Goal: Book appointment/travel/reservation

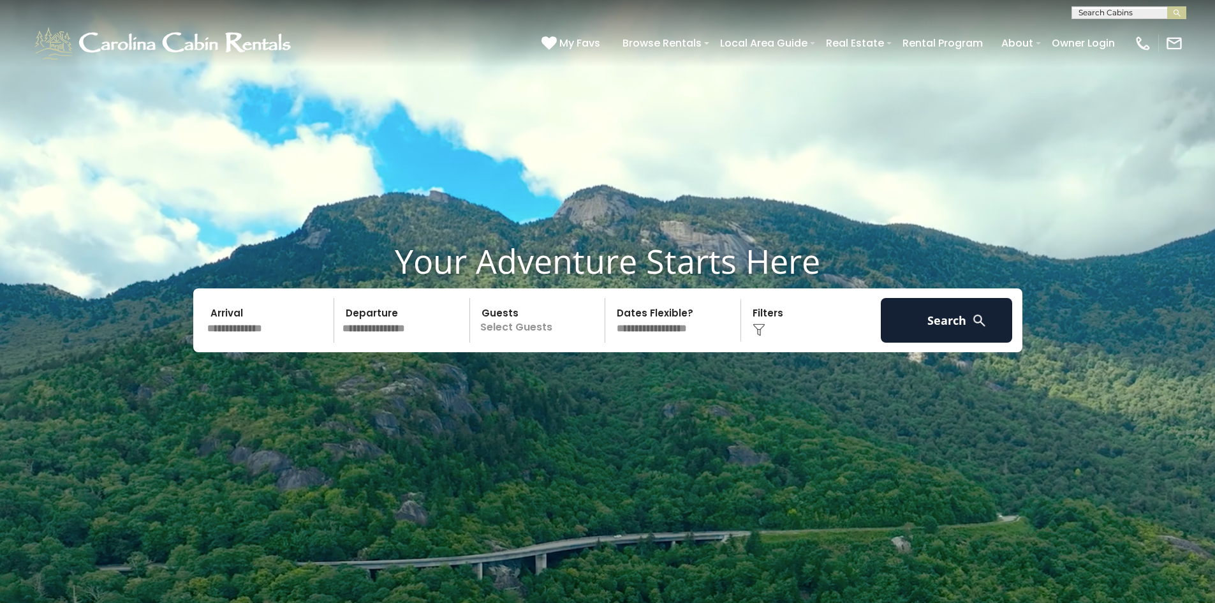
click at [271, 322] on input "text" at bounding box center [269, 320] width 132 height 45
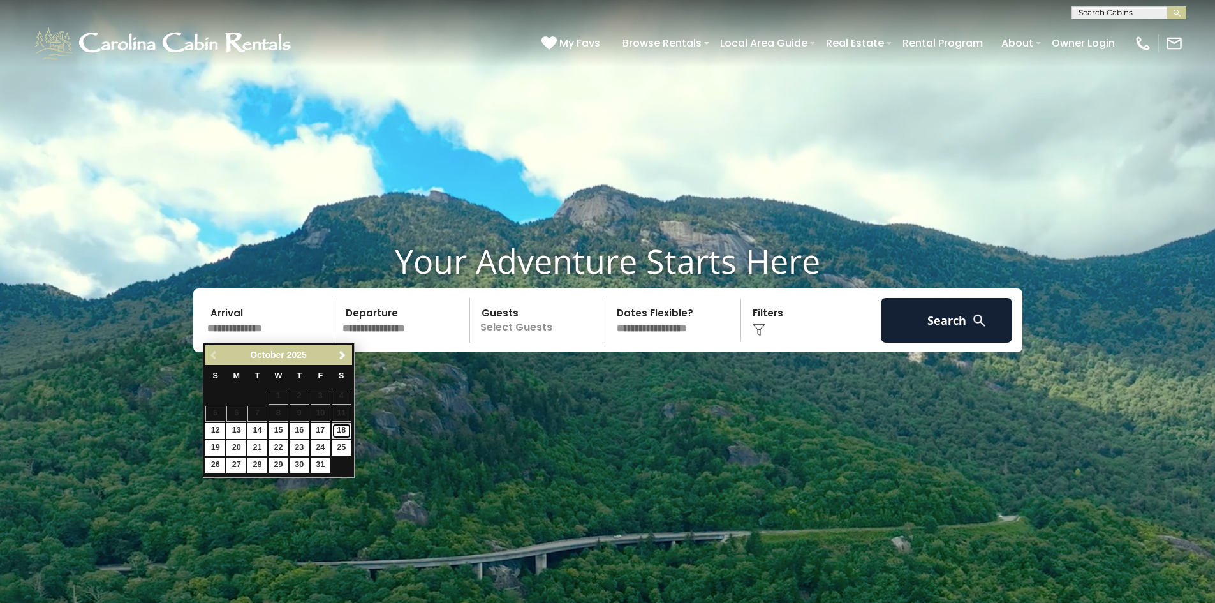
click at [344, 431] on link "18" at bounding box center [342, 431] width 20 height 16
type input "********"
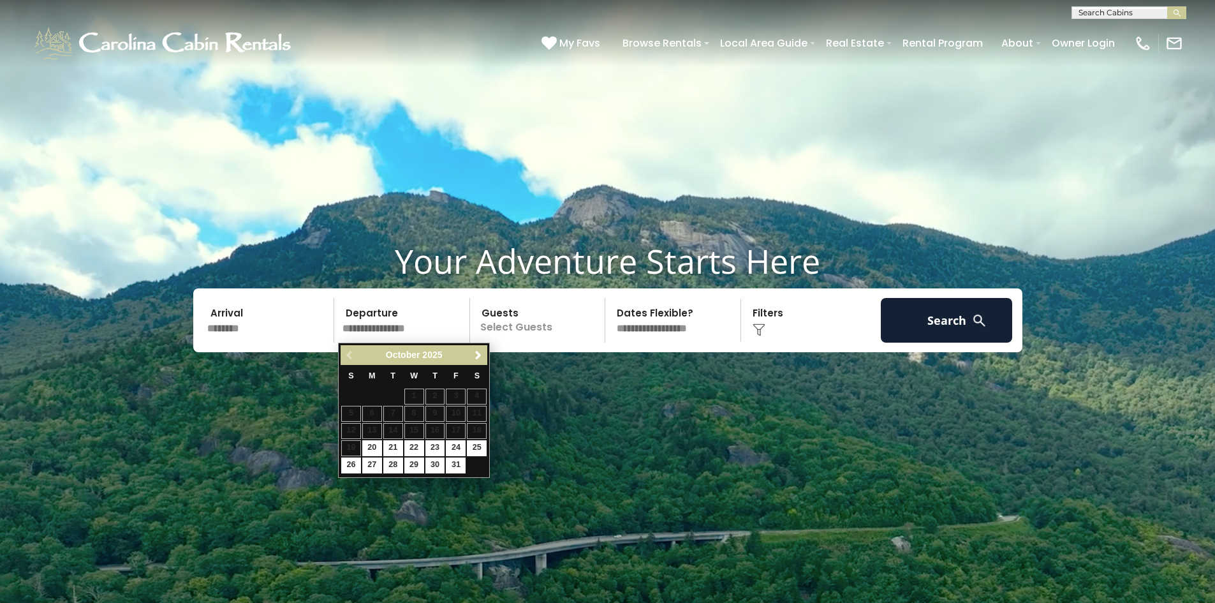
click at [354, 448] on table "S M T W T F S 1 2 3 4 5 6 7 8 9 10 11 12 13 14 15 16 17 18 19 20 21 22 23 24 25…" at bounding box center [414, 419] width 147 height 109
click at [391, 231] on video at bounding box center [607, 304] width 1215 height 608
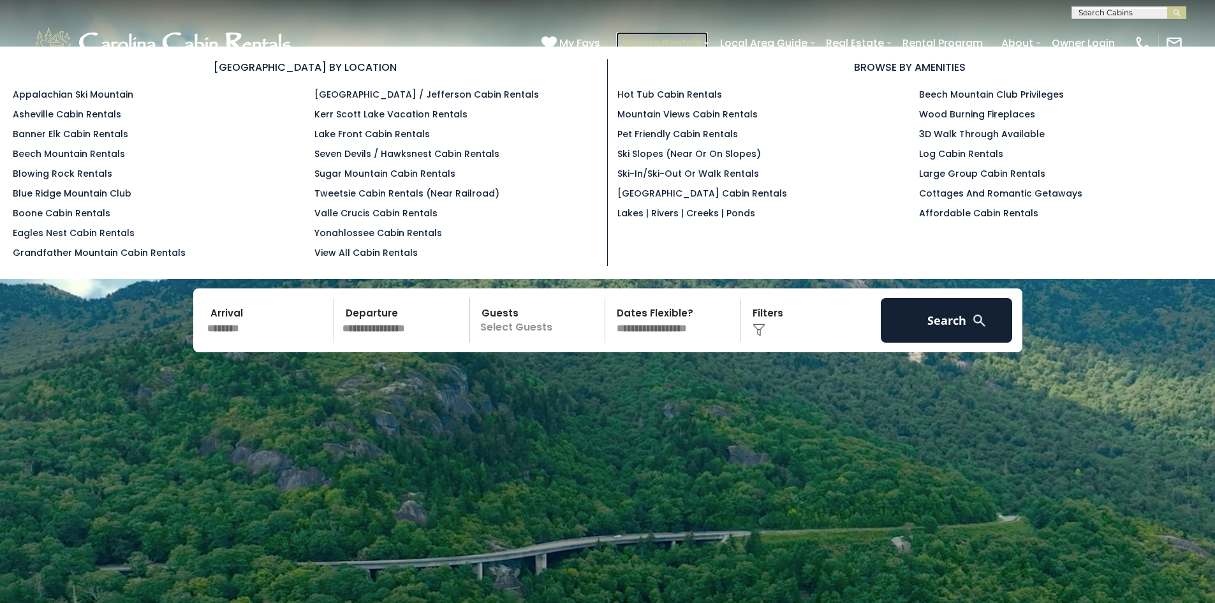
click at [674, 41] on link "Browse Rentals" at bounding box center [662, 43] width 92 height 22
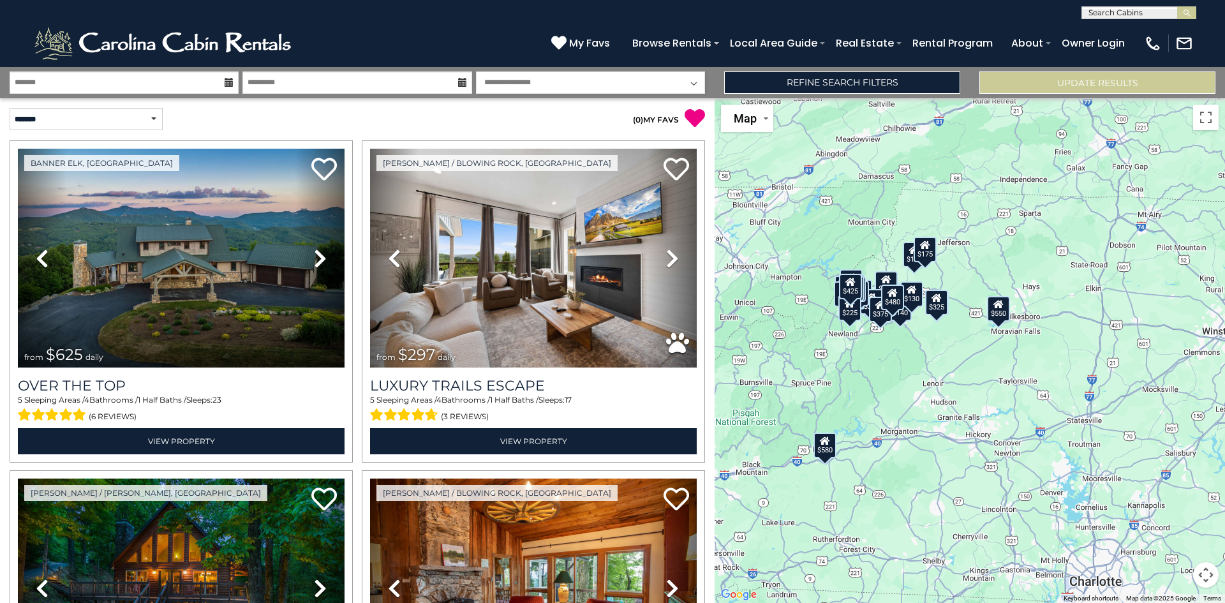
drag, startPoint x: 1106, startPoint y: 423, endPoint x: 990, endPoint y: 392, distance: 120.4
click at [990, 392] on div "$625 $297 $175 $165 $300 $580 $290 $424 $395 $270 $185 $265 $230 $550 $349 $230…" at bounding box center [969, 350] width 510 height 504
click at [951, 355] on div "$625 $297 $175 $165 $300 $580 $290 $424 $395 $270 $185 $265 $230 $550 $349 $230…" at bounding box center [969, 350] width 510 height 504
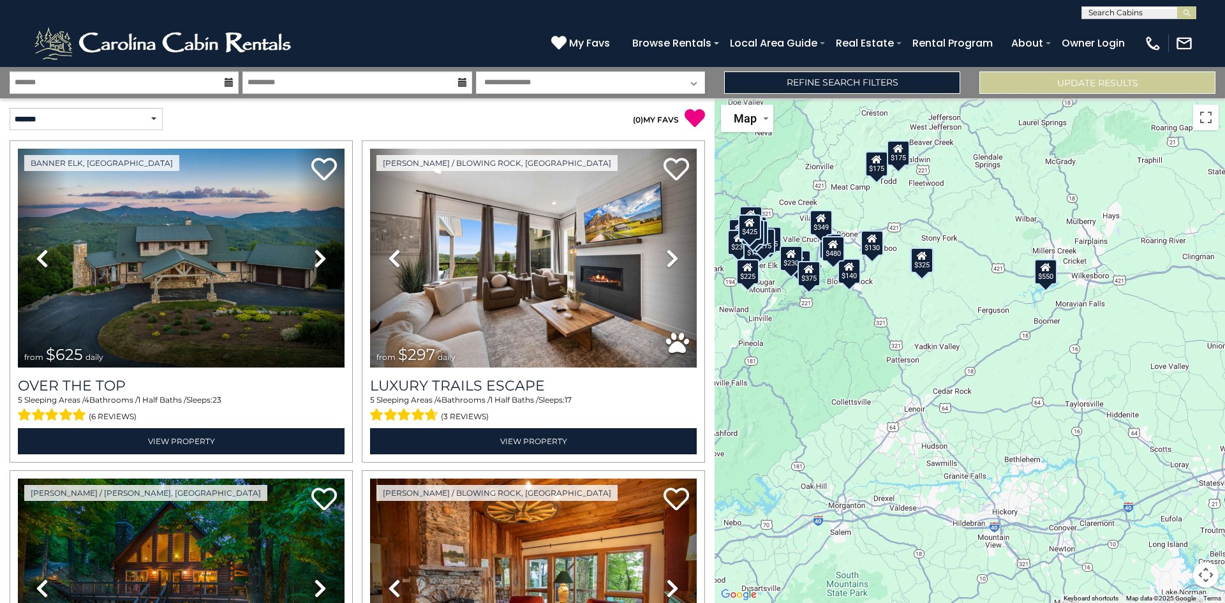
click at [860, 221] on div "$625 $297 $175 $165 $300 $580 $290 $424 $395 $270 $185 $265 $230 $550 $349 $230…" at bounding box center [969, 350] width 510 height 504
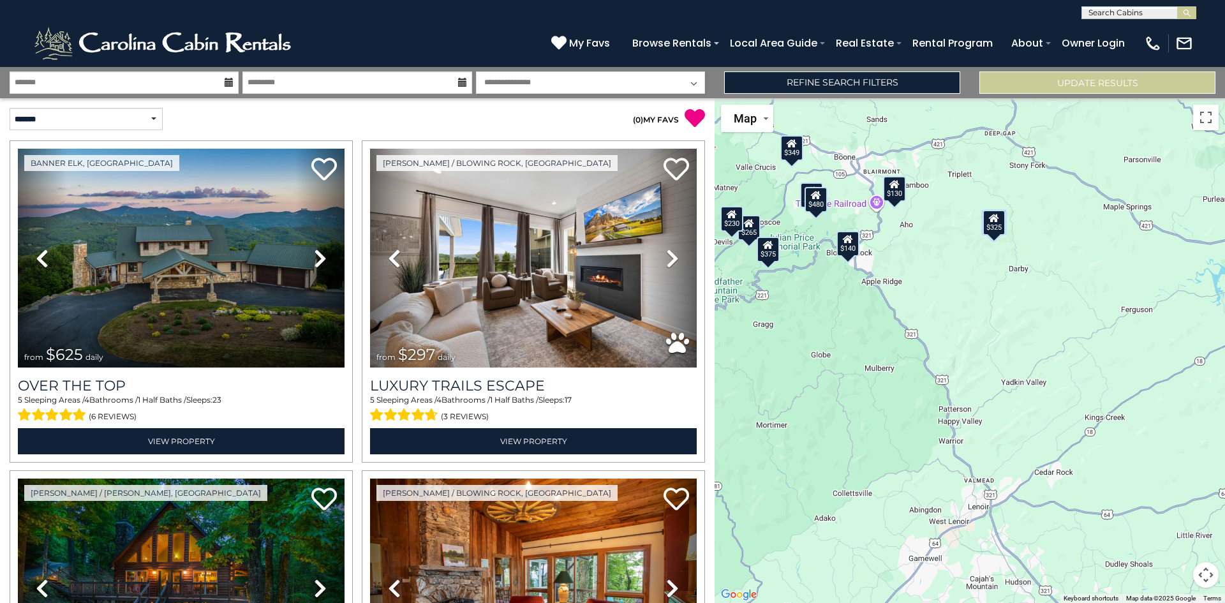
drag, startPoint x: 834, startPoint y: 290, endPoint x: 845, endPoint y: 198, distance: 93.1
click at [845, 198] on div "$625 $297 $175 $165 $300 $580 $290 $424 $395 $270 $185 $265 $230 $550 $349 $230…" at bounding box center [969, 350] width 510 height 504
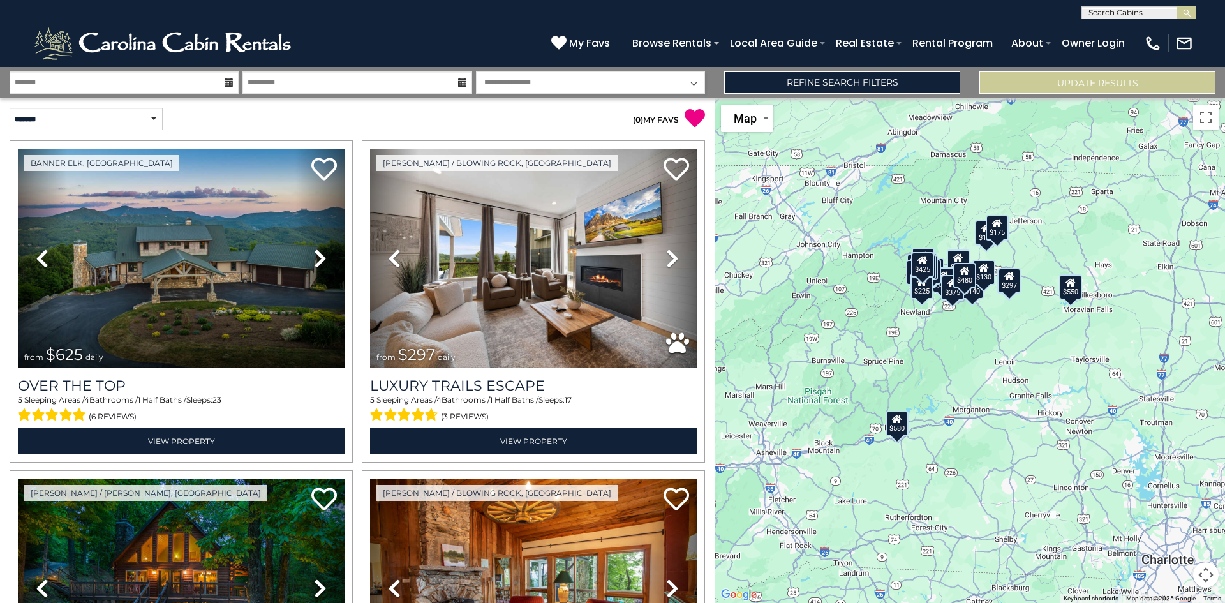
drag, startPoint x: 908, startPoint y: 385, endPoint x: 975, endPoint y: 355, distance: 74.0
click at [975, 355] on div "$625 $297 $175 $165 $300 $580 $290 $424 $395 $270 $185 $265 $230 $550 $349 $230…" at bounding box center [969, 350] width 510 height 504
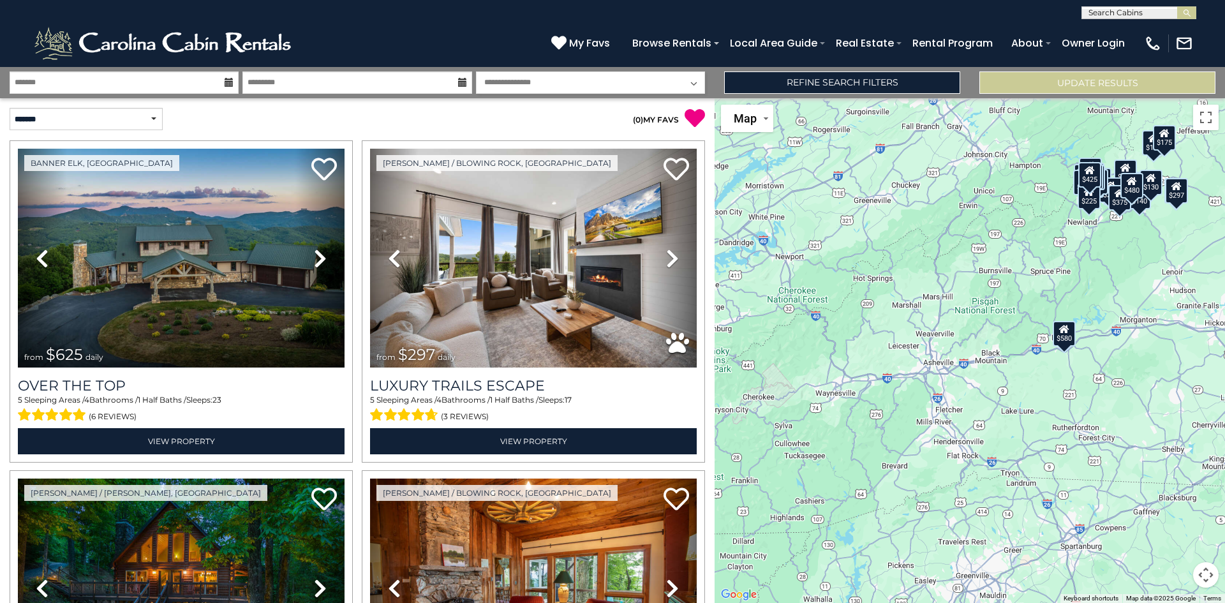
drag, startPoint x: 870, startPoint y: 358, endPoint x: 1042, endPoint y: 265, distance: 195.2
click at [1042, 265] on div "$625 $297 $175 $165 $300 $580 $290 $424 $395 $270 $185 $265 $230 $550 $349 $230…" at bounding box center [969, 350] width 510 height 504
click at [1038, 265] on div "$625 $297 $175 $165 $300 $580 $290 $424 $395 $270 $185 $265 $230 $550 $349 $230…" at bounding box center [969, 350] width 510 height 504
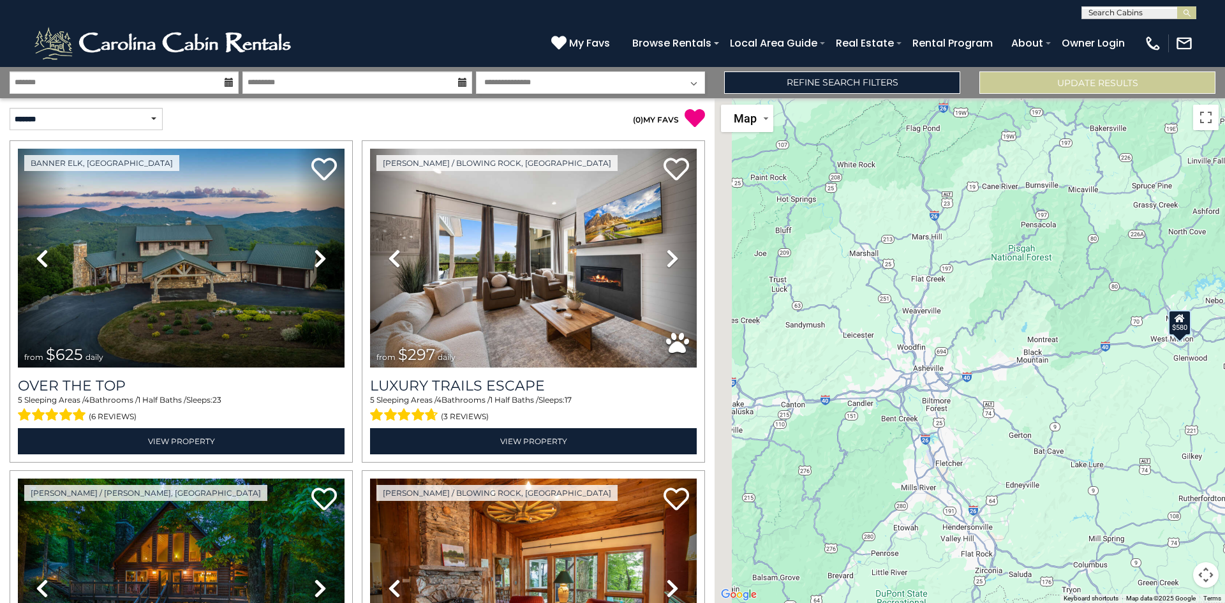
drag, startPoint x: 949, startPoint y: 330, endPoint x: 1053, endPoint y: 193, distance: 172.6
click at [1053, 193] on div "$625 $297 $175 $165 $300 $580 $290 $424 $395 $270 $185 $265 $230 $550 $349 $230…" at bounding box center [969, 350] width 510 height 504
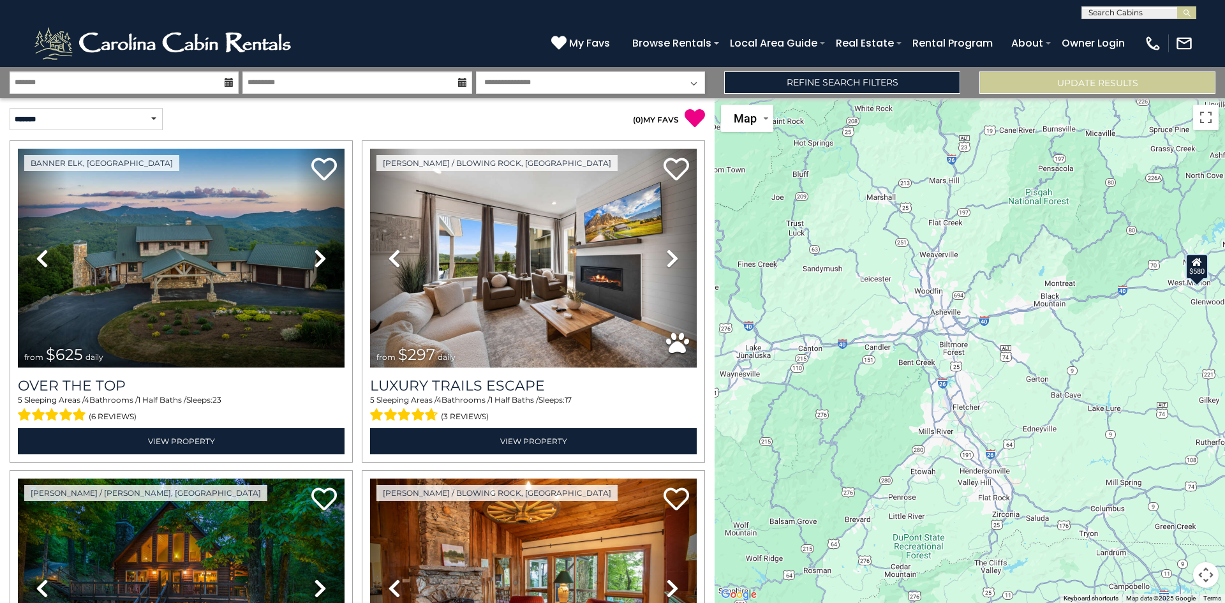
click at [1087, 175] on div "$625 $297 $175 $165 $300 $580 $290 $424 $395 $270 $185 $265 $230 $550 $349 $230…" at bounding box center [969, 350] width 510 height 504
